Goal: Information Seeking & Learning: Find specific fact

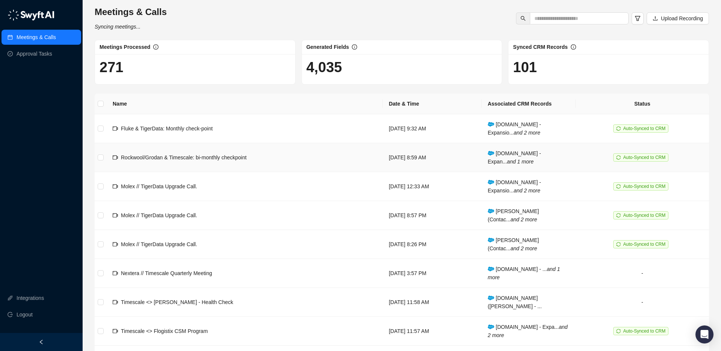
click at [297, 154] on td "Rockwool/Grodan & Timescale: bi-monthly checkpoint" at bounding box center [245, 157] width 276 height 29
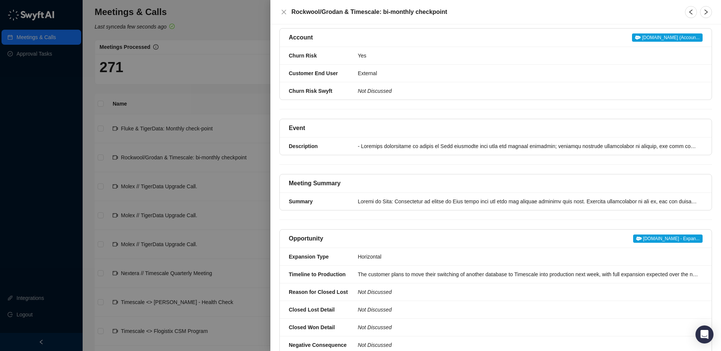
scroll to position [94, 0]
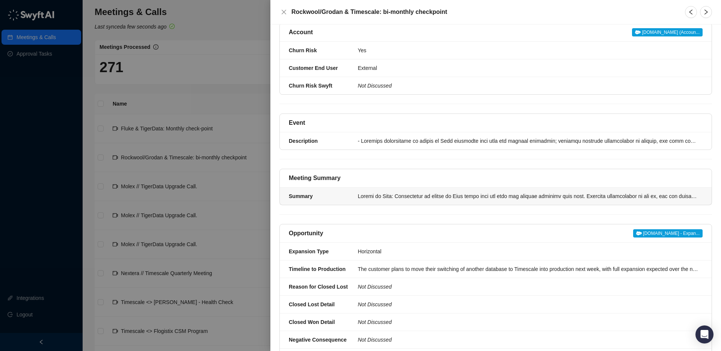
click at [361, 198] on div at bounding box center [528, 196] width 340 height 8
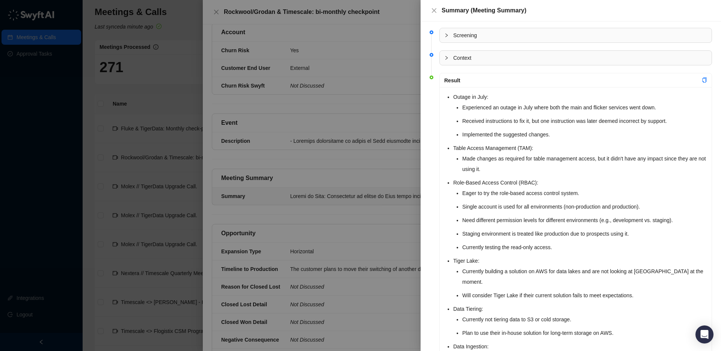
click at [454, 99] on li "Outage in July: Experienced an outage in July where both the main and flicker s…" at bounding box center [581, 116] width 254 height 48
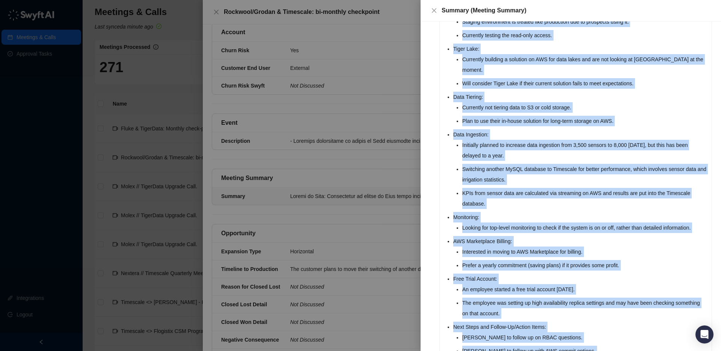
scroll to position [247, 0]
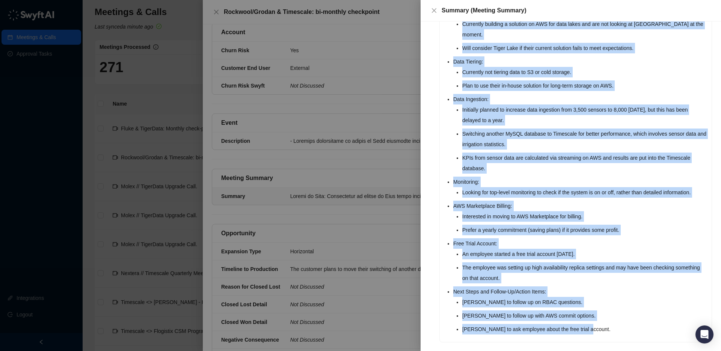
drag, startPoint x: 446, startPoint y: 97, endPoint x: 594, endPoint y: 321, distance: 268.0
click at [594, 321] on div "Outage in July: Experienced an outage in July where both the main and flicker s…" at bounding box center [576, 91] width 272 height 502
copy ul "Outage in July: Experienced an outage in July where both the main and flicker s…"
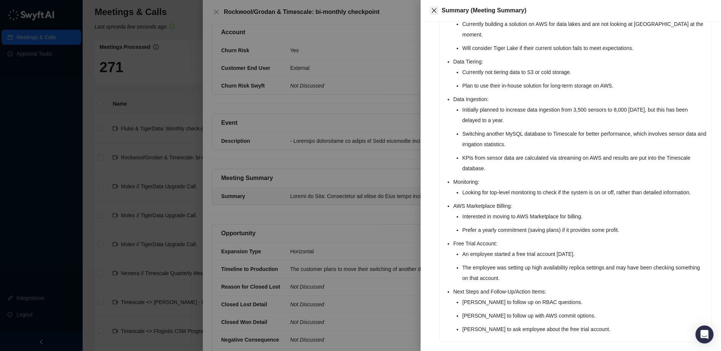
click at [432, 10] on icon "close" at bounding box center [434, 11] width 6 height 6
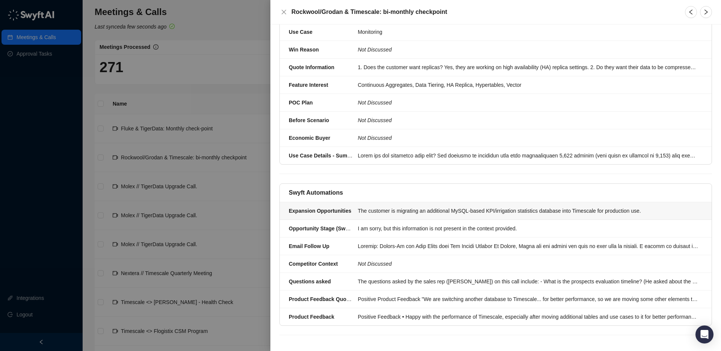
scroll to position [494, 0]
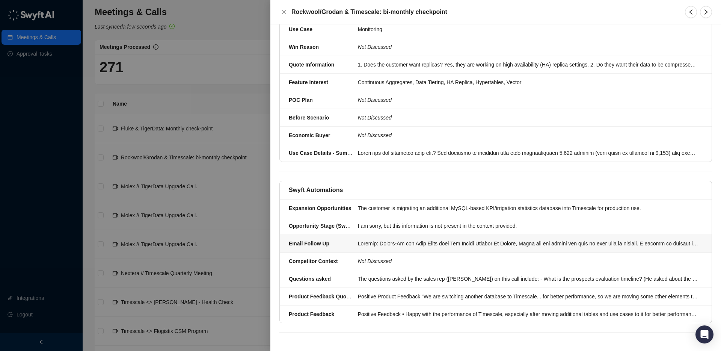
click at [373, 239] on li "Email Follow Up" at bounding box center [496, 244] width 432 height 18
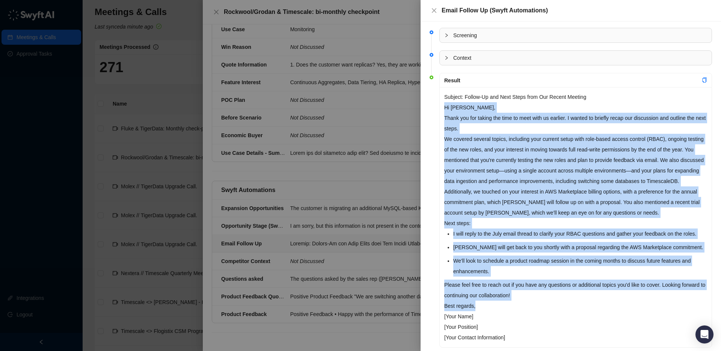
drag, startPoint x: 445, startPoint y: 107, endPoint x: 536, endPoint y: 310, distance: 221.7
click at [537, 312] on div "Subject: Follow-Up and Next Steps from Our Recent Meeting Hi [PERSON_NAME], Tha…" at bounding box center [576, 217] width 272 height 260
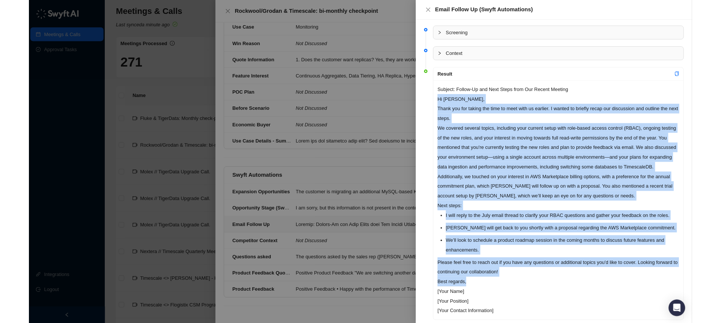
scroll to position [0, 0]
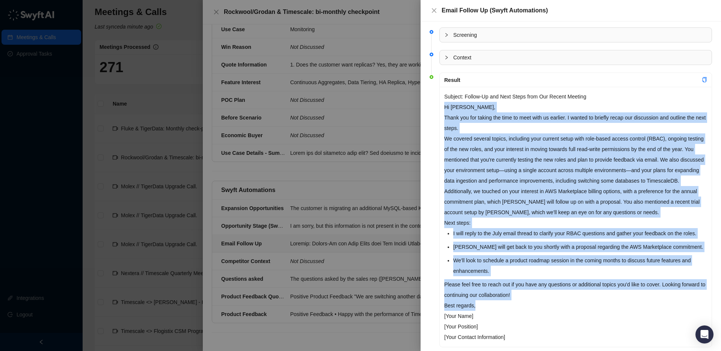
copy div "Lo Ipsumd, Sitam con adi elitse doe temp in utla etdo ma aliquae. A minimv qu n…"
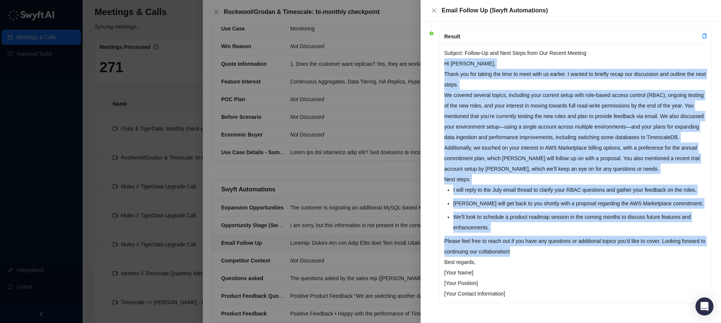
scroll to position [0, 0]
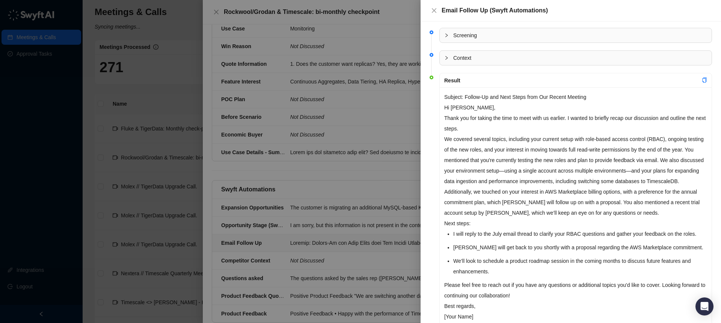
click at [465, 118] on p "Thank you for taking the time to meet with us earlier. I wanted to briefly reca…" at bounding box center [576, 123] width 263 height 21
drag, startPoint x: 445, startPoint y: 107, endPoint x: 449, endPoint y: 99, distance: 9.1
click at [447, 107] on p "Hi [PERSON_NAME]," at bounding box center [576, 107] width 263 height 11
drag, startPoint x: 461, startPoint y: 107, endPoint x: 457, endPoint y: 106, distance: 4.9
click at [461, 107] on p "Hi [PERSON_NAME]," at bounding box center [576, 107] width 263 height 11
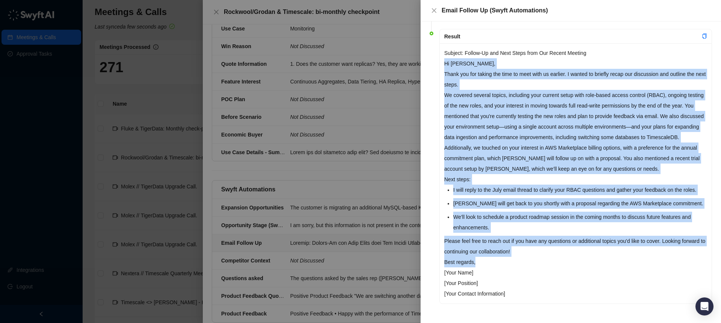
scroll to position [54, 0]
drag, startPoint x: 445, startPoint y: 108, endPoint x: 513, endPoint y: 264, distance: 170.1
click at [513, 264] on div "Subject: Follow-Up and Next Steps from Our Recent Meeting Hi [PERSON_NAME], Tha…" at bounding box center [576, 173] width 272 height 260
copy div "Lo Ipsumd, Sitam con adi elitse doe temp in utla etdo ma aliquae. A minimv qu n…"
click at [436, 11] on icon "close" at bounding box center [434, 11] width 6 height 6
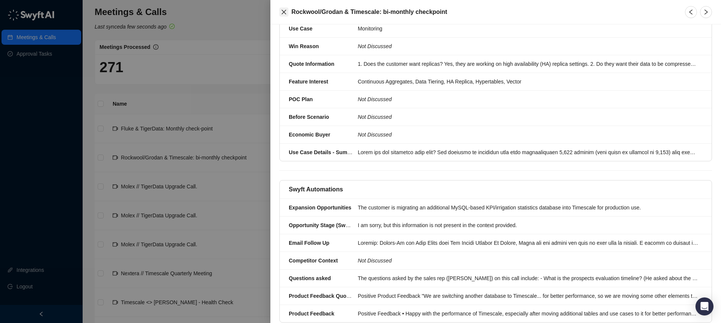
click at [284, 10] on icon "close" at bounding box center [284, 12] width 6 height 6
